Goal: Ask a question

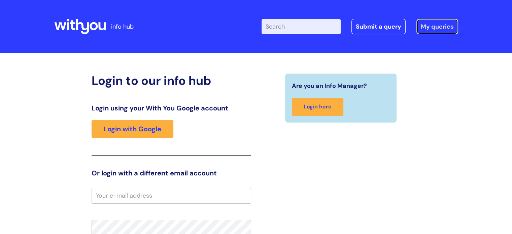
click at [447, 24] on link "My queries" at bounding box center [438, 26] width 42 height 15
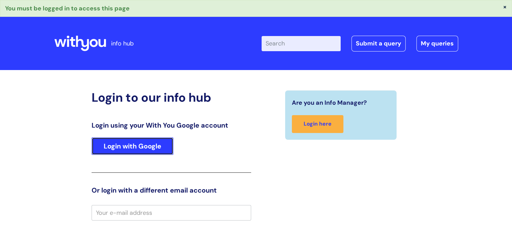
click at [164, 143] on link "Login with Google" at bounding box center [133, 146] width 82 height 18
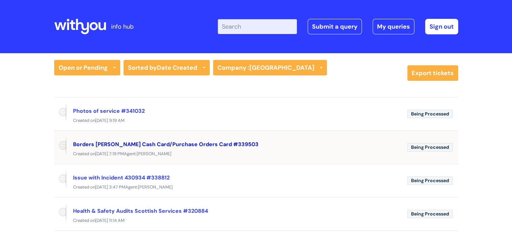
click at [158, 145] on link "Borders [PERSON_NAME] Cash Card/Purchase Orders Card #339503" at bounding box center [166, 144] width 186 height 7
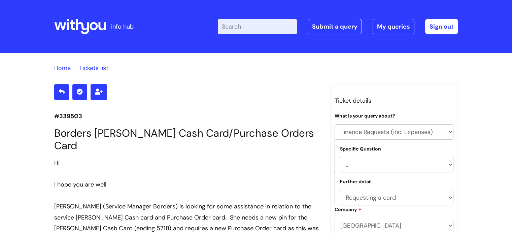
select select "Finance Requests (inc. Expenses)"
select select "Purchase cards/ Petty Cash Cards"
select select "Requesting a card"
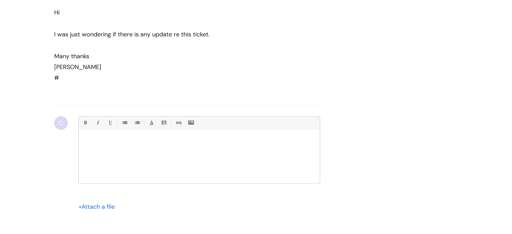
click at [158, 145] on div at bounding box center [199, 158] width 241 height 51
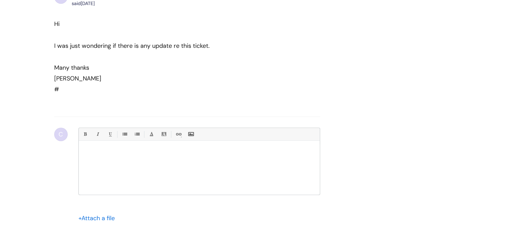
scroll to position [450, 0]
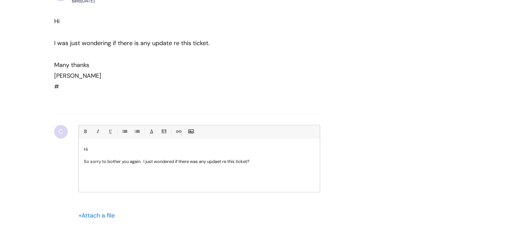
click at [218, 159] on p "So sorry to bother you again. I just wondered if there was any updaet re this t…" at bounding box center [199, 162] width 231 height 6
click at [259, 159] on p "So sorry to bother you again. I just wondered if there was any update re this t…" at bounding box center [199, 162] width 231 height 6
type input "Please Wait..."
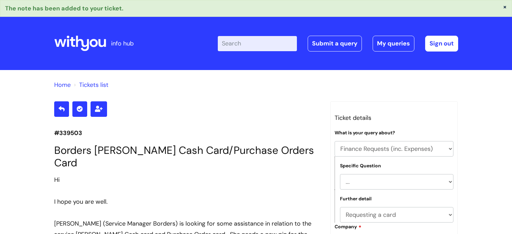
select select "Finance Requests (inc. Expenses)"
select select "Purchase cards/ [PERSON_NAME] Cash Cards"
select select "Requesting a card"
